Goal: Find specific page/section: Locate a particular part of the current website

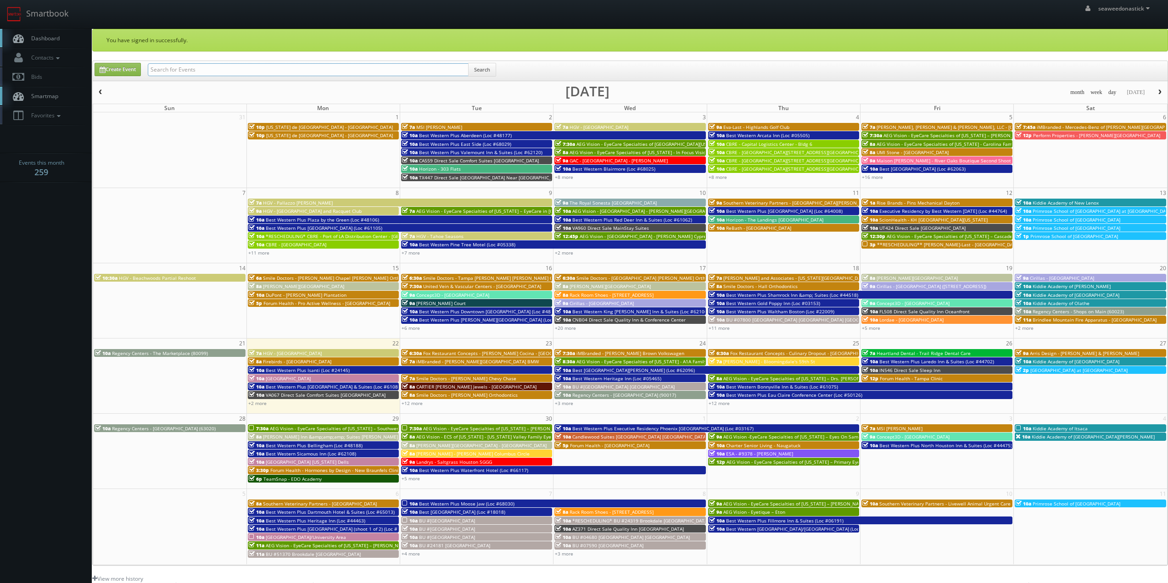
click at [185, 74] on input "text" at bounding box center [308, 69] width 321 height 13
paste input "(09-09-25) Greystar - The Wyatt"
drag, startPoint x: 180, startPoint y: 72, endPoint x: 0, endPoint y: 83, distance: 180.7
click at [0, 83] on body "Smartbook Toggle Side Navigation Toggle Top Navigation seaweedonastick seaweedo…" at bounding box center [584, 377] width 1168 height 755
type input "Greystar - The [PERSON_NAME]"
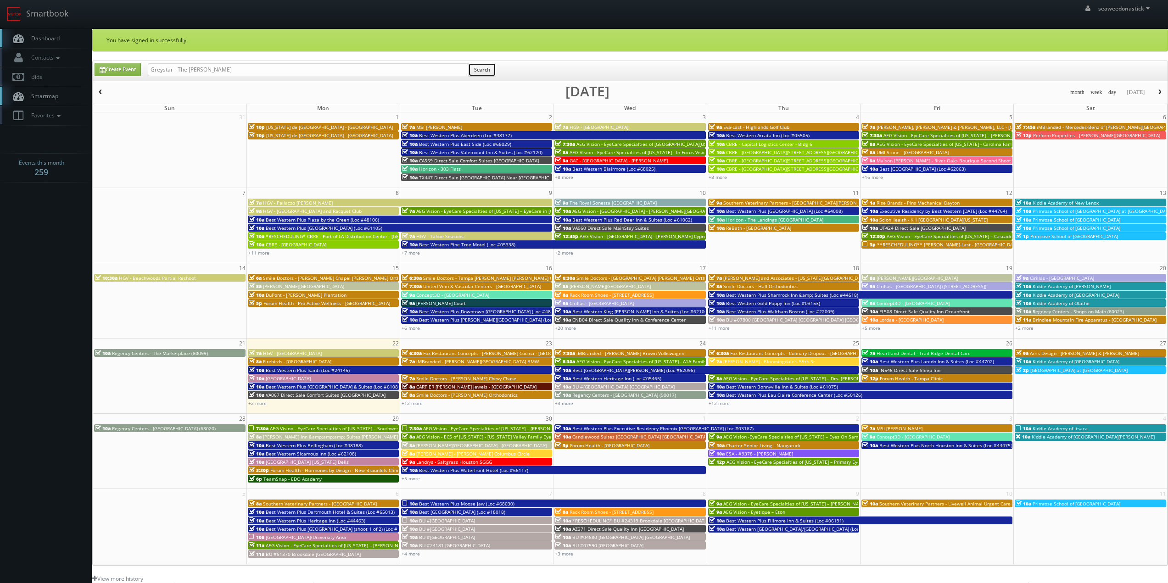
click at [481, 67] on button "Search" at bounding box center [482, 70] width 28 height 14
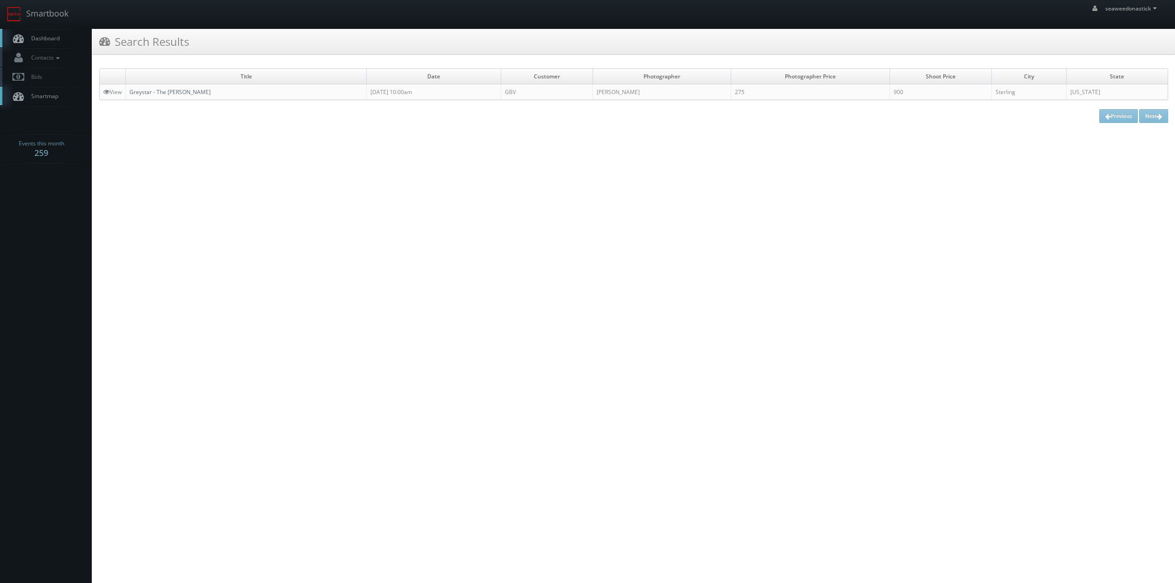
click at [175, 93] on link "Greystar - The [PERSON_NAME]" at bounding box center [169, 92] width 81 height 8
